Goal: Check status: Check status

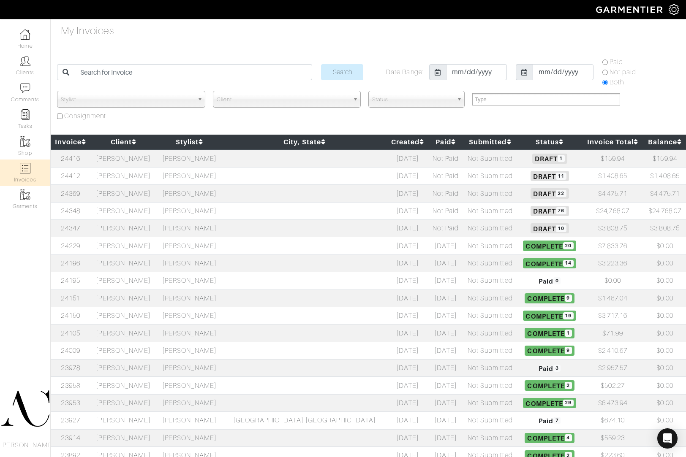
select select
click at [156, 193] on td "Carmen Dukes" at bounding box center [123, 193] width 66 height 17
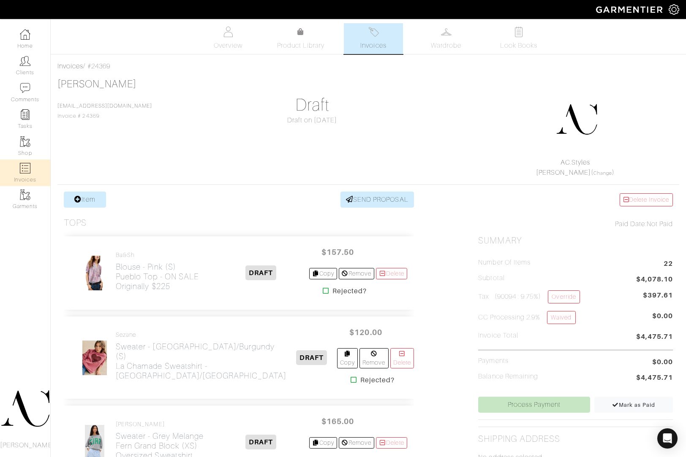
click at [26, 171] on img at bounding box center [25, 168] width 11 height 11
select select
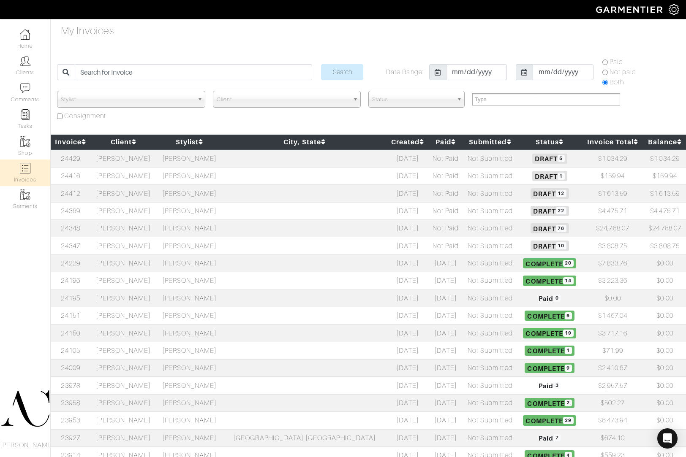
click at [126, 193] on td "[PERSON_NAME]" at bounding box center [123, 193] width 66 height 17
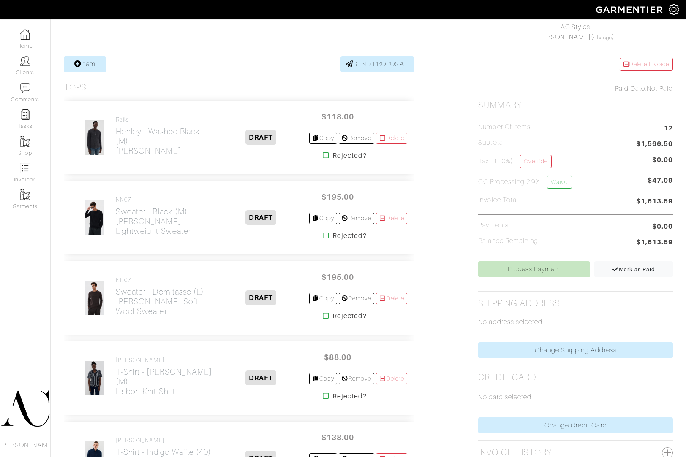
scroll to position [186, 0]
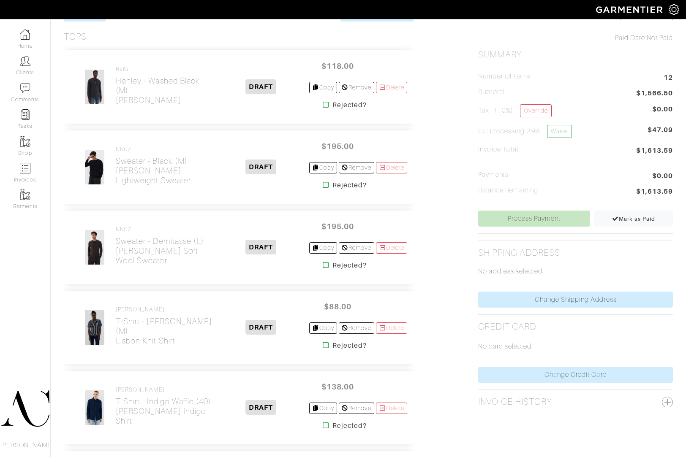
click at [323, 106] on icon at bounding box center [326, 104] width 6 height 7
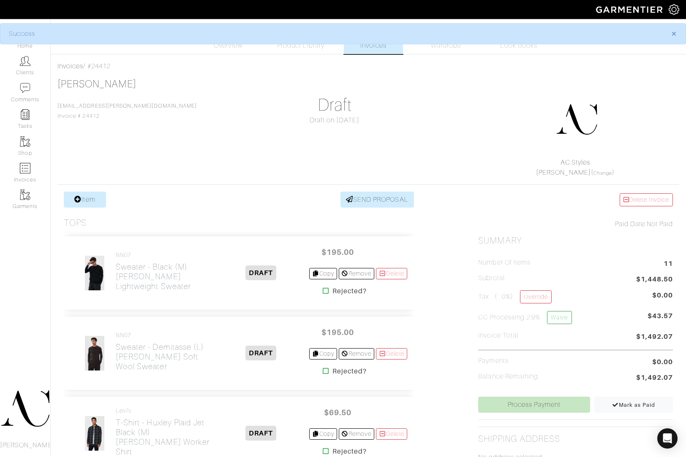
scroll to position [189, 0]
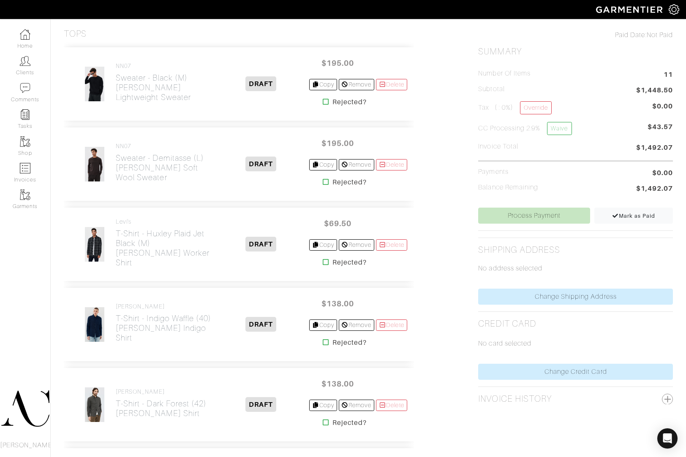
click at [323, 102] on icon at bounding box center [326, 101] width 6 height 7
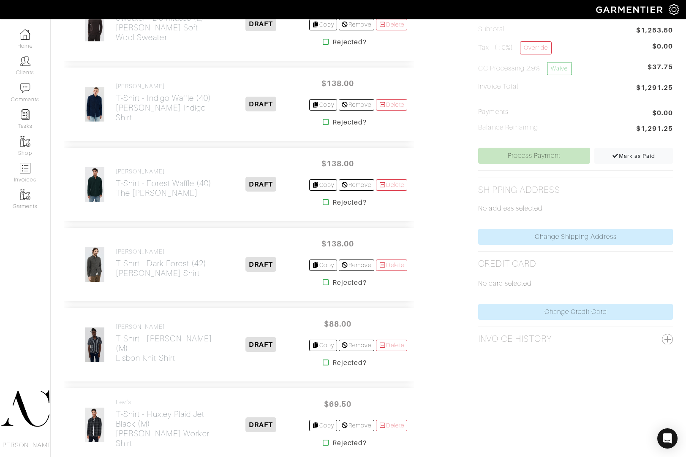
scroll to position [250, 0]
click at [323, 121] on icon at bounding box center [326, 121] width 6 height 7
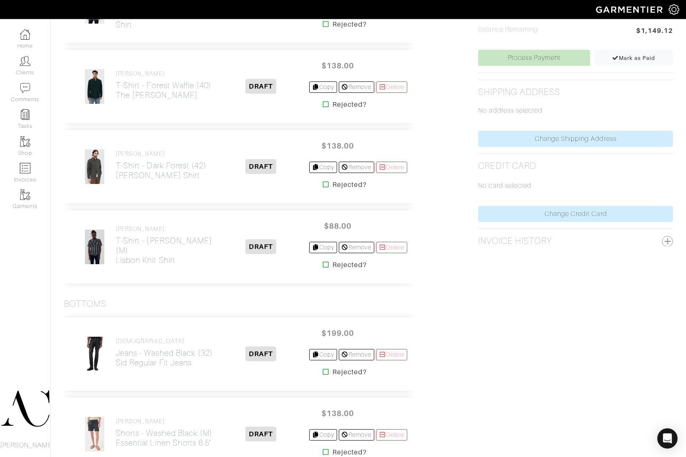
scroll to position [358, 0]
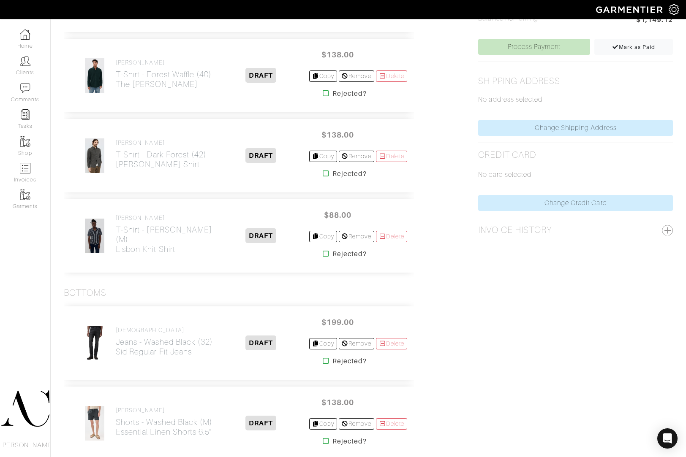
click at [323, 94] on icon at bounding box center [326, 93] width 6 height 7
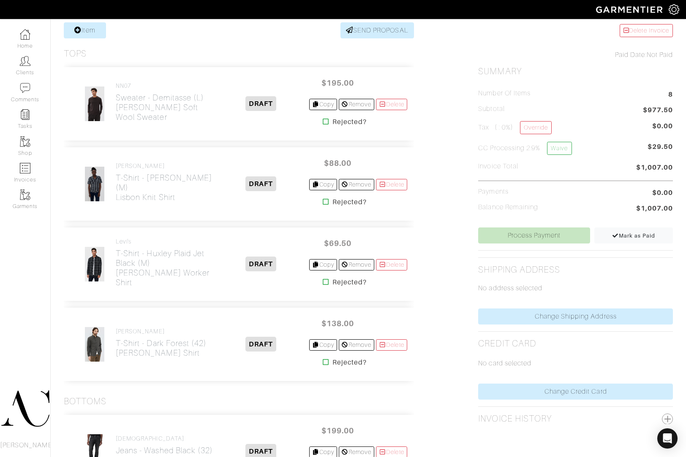
scroll to position [264, 0]
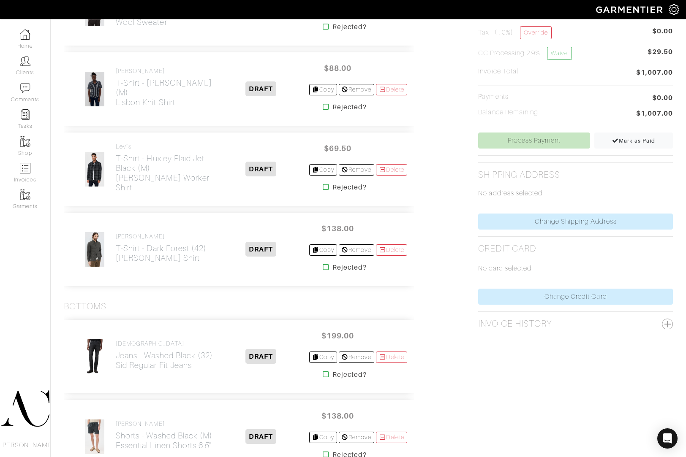
click at [323, 106] on icon at bounding box center [326, 106] width 6 height 7
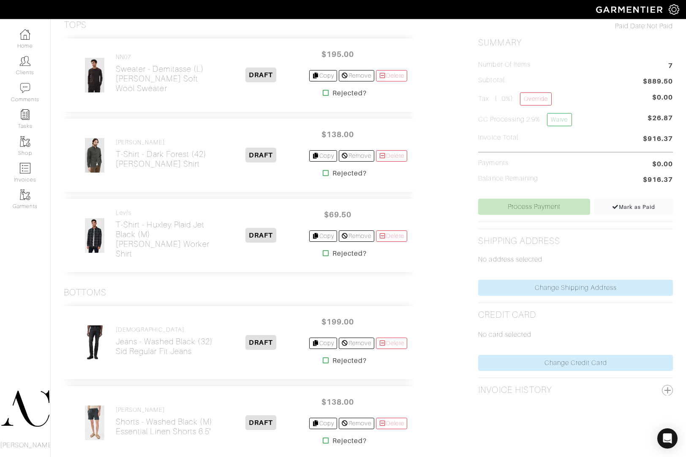
scroll to position [286, 0]
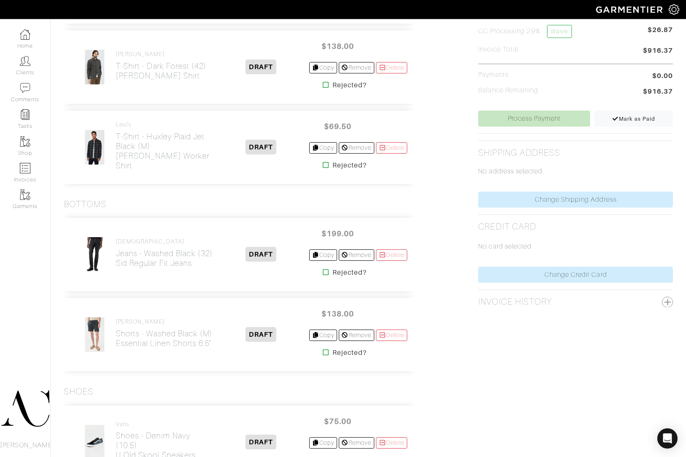
click at [323, 165] on icon at bounding box center [326, 165] width 6 height 7
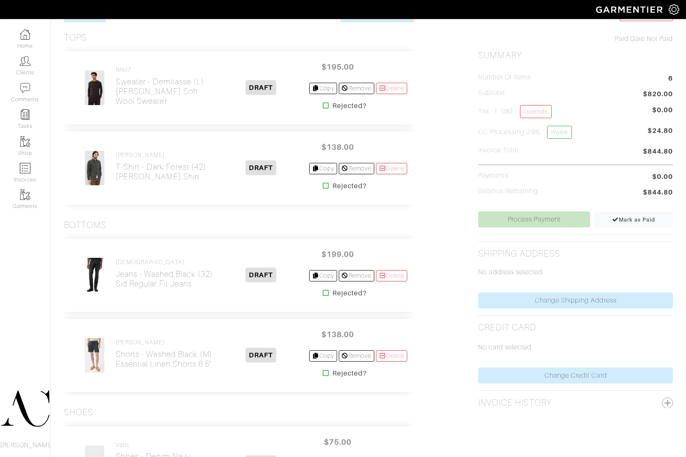
scroll to position [227, 0]
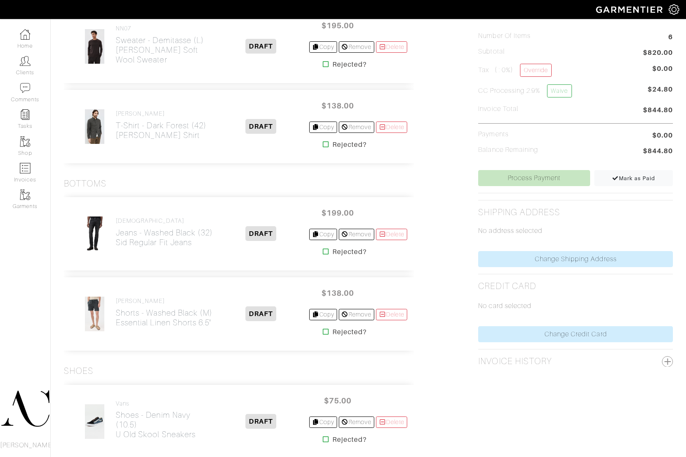
click at [323, 143] on icon at bounding box center [326, 144] width 6 height 7
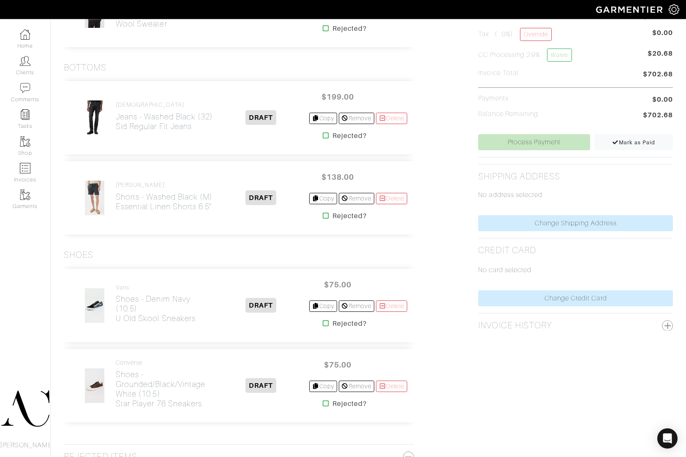
scroll to position [261, 0]
click at [323, 136] on icon at bounding box center [326, 136] width 6 height 7
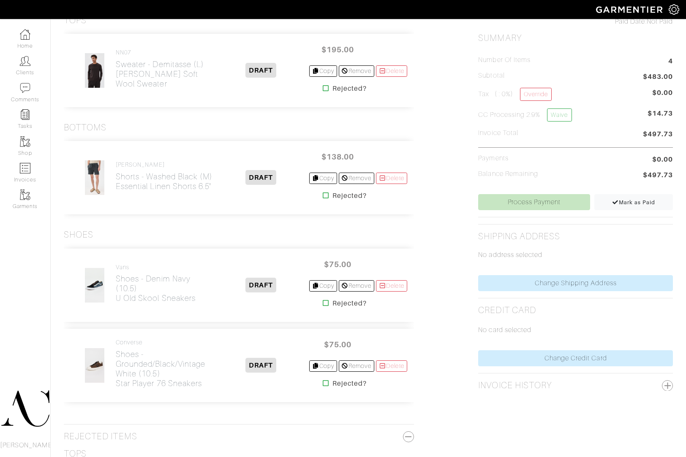
scroll to position [266, 0]
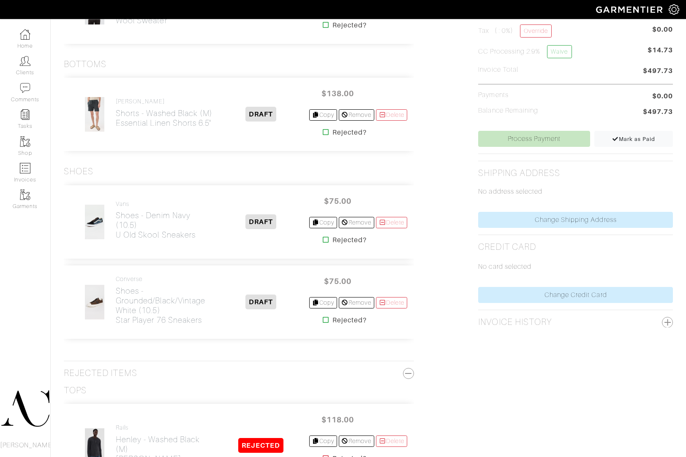
click at [323, 320] on icon at bounding box center [326, 320] width 6 height 7
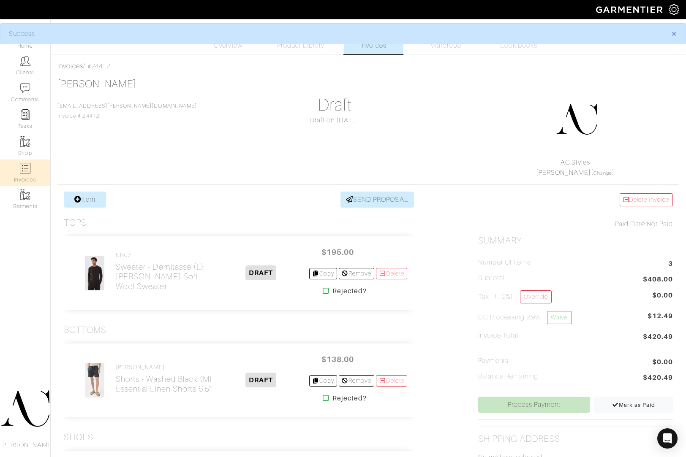
scroll to position [3, 0]
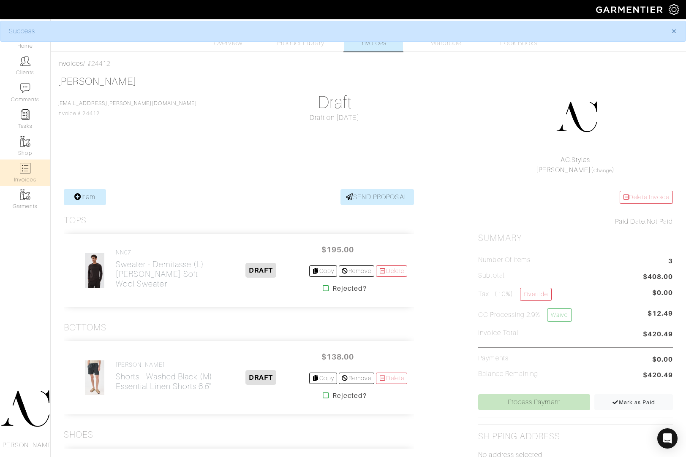
click at [27, 171] on img at bounding box center [25, 168] width 11 height 11
select select
